Goal: Task Accomplishment & Management: Use online tool/utility

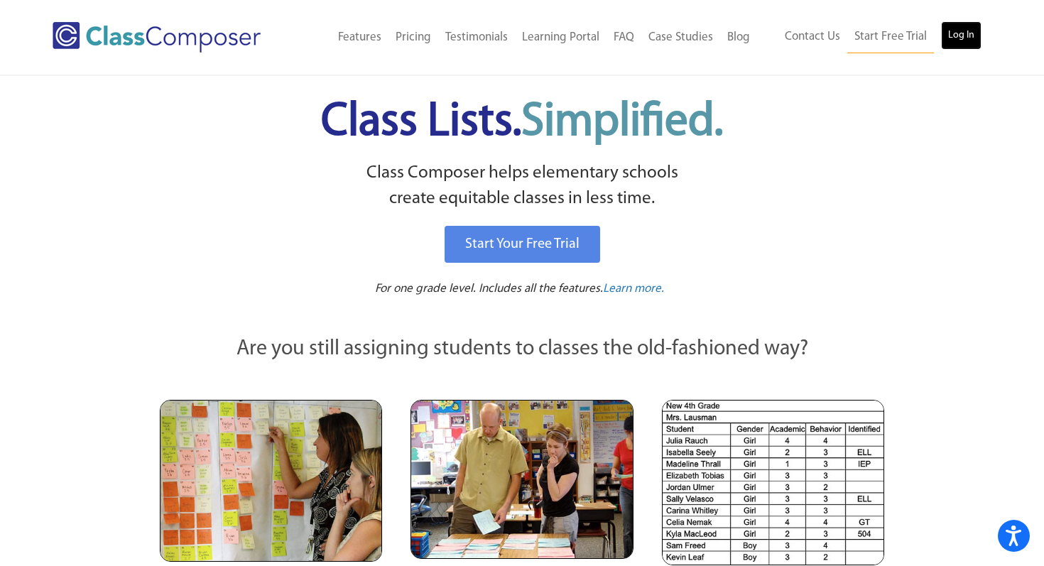
click at [967, 38] on link "Log In" at bounding box center [961, 35] width 40 height 28
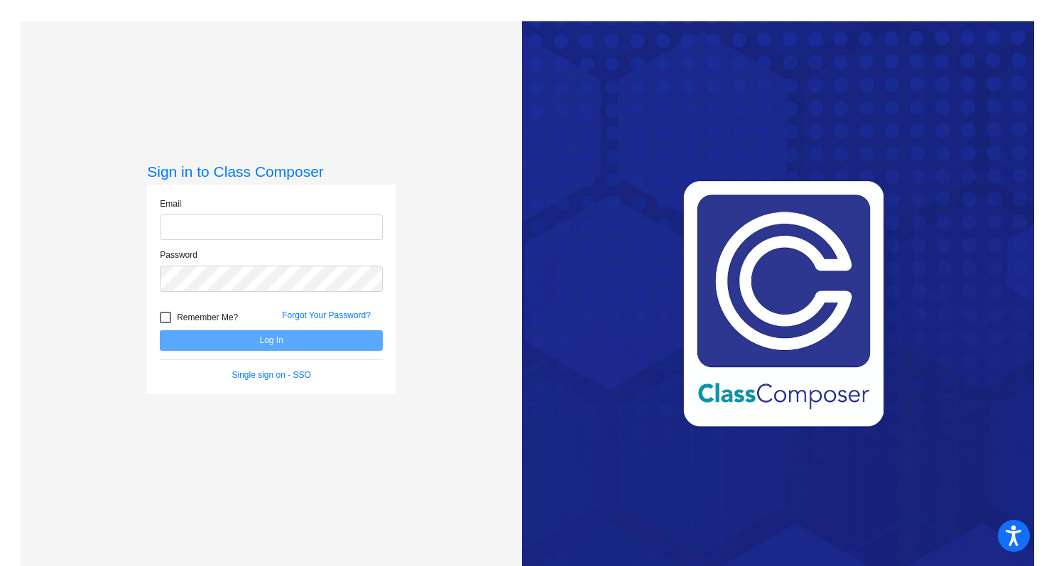
type input "monizek@platteco.k12.mo.us"
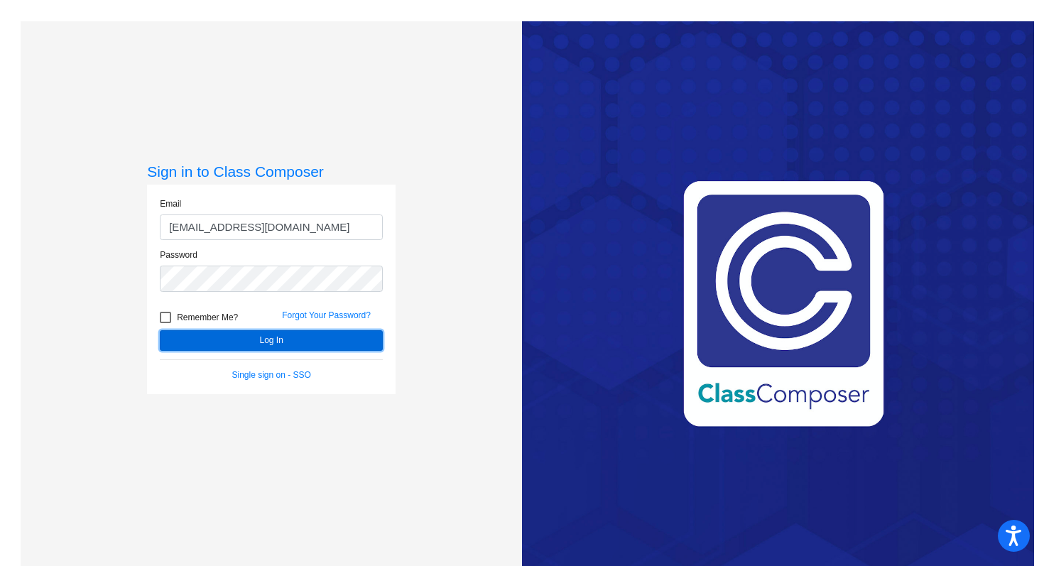
click at [282, 330] on button "Log In" at bounding box center [271, 340] width 223 height 21
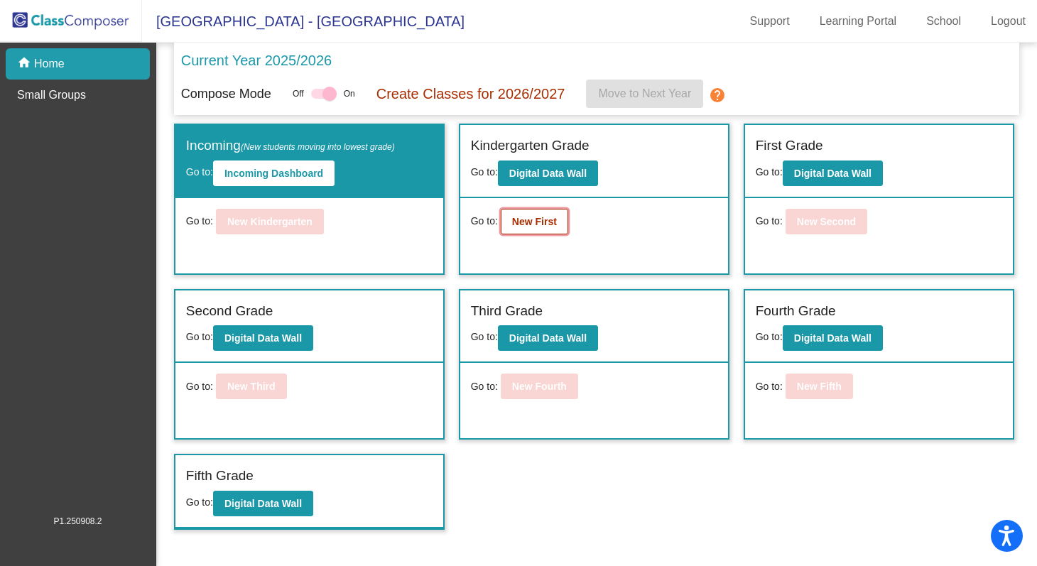
click at [533, 218] on b "New First" at bounding box center [534, 221] width 45 height 11
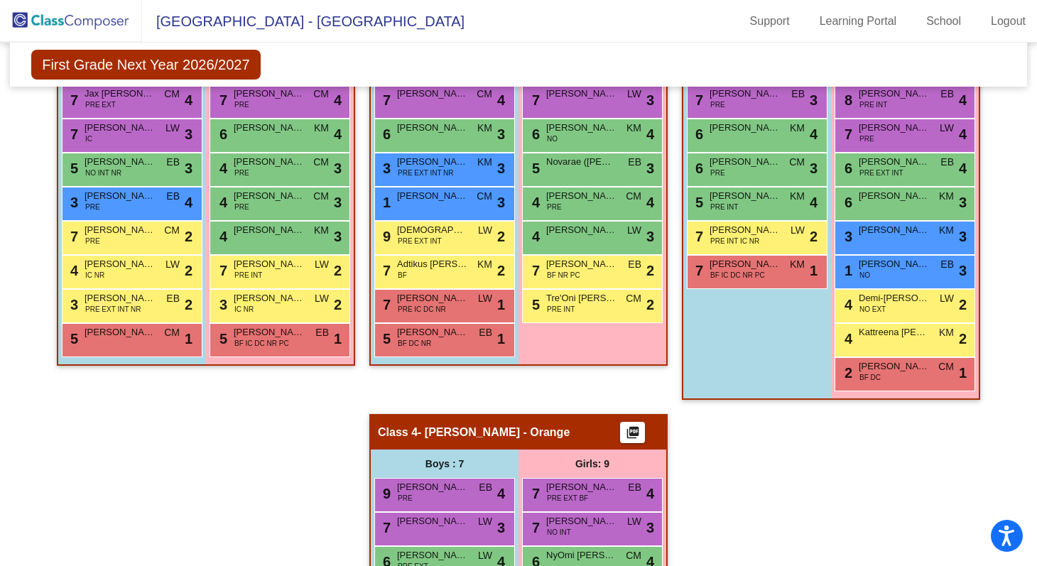
scroll to position [357, 0]
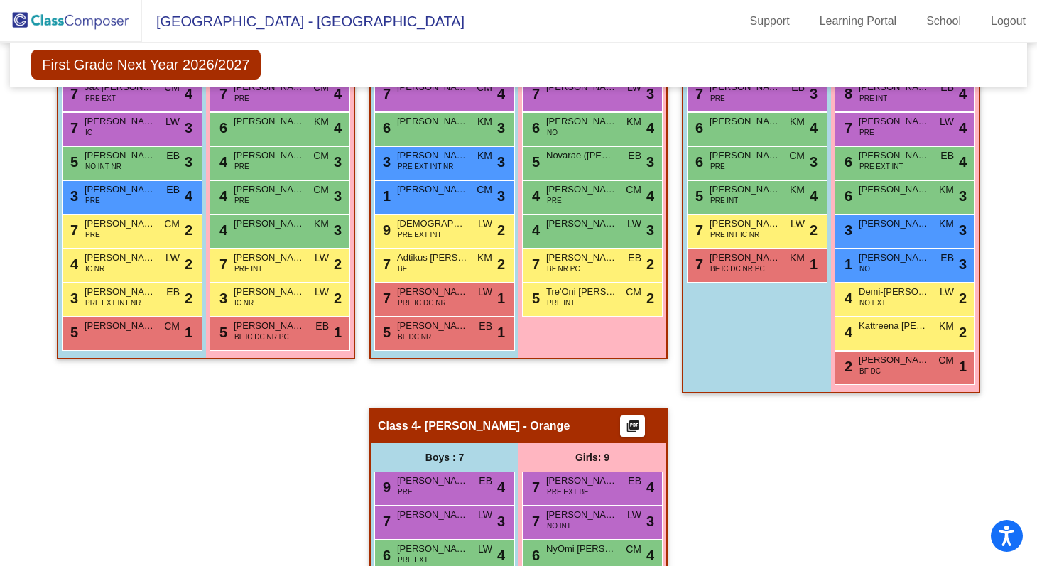
click at [673, 356] on div "Hallway - Hallway Class picture_as_pdf Add Student First Name Last Name Student…" at bounding box center [519, 407] width 996 height 787
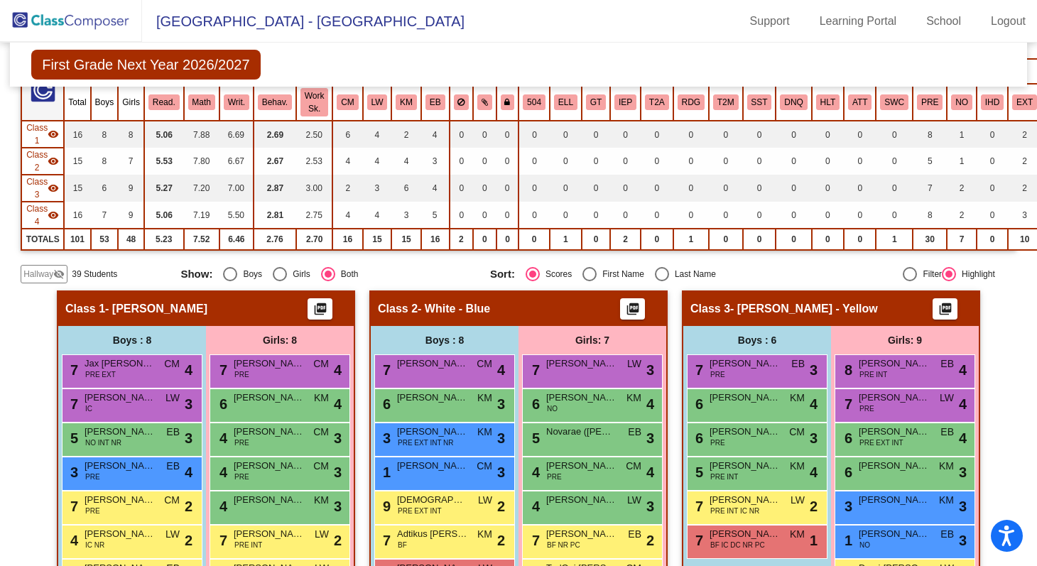
scroll to position [0, 0]
